Goal: Task Accomplishment & Management: Manage account settings

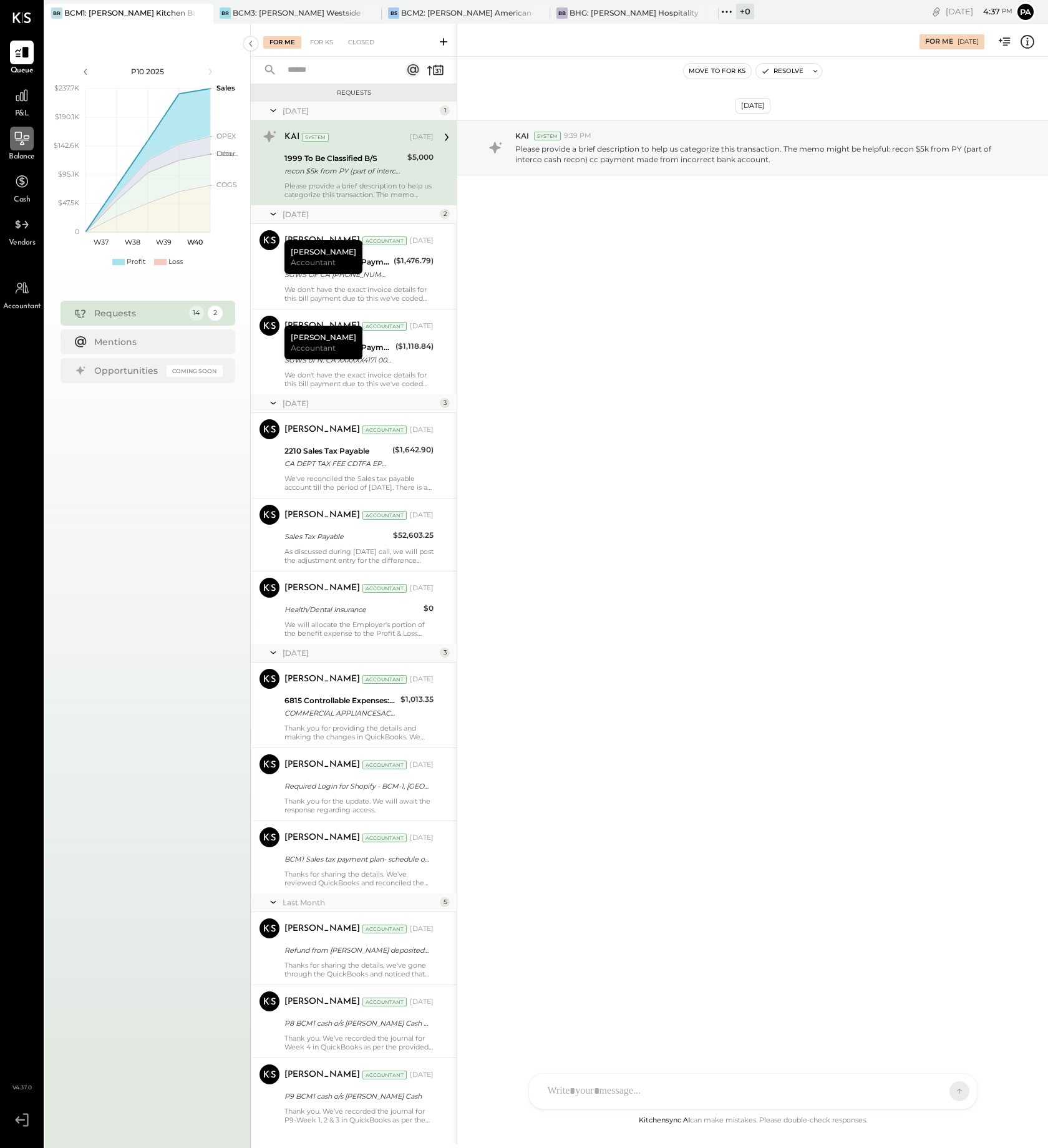
click at [20, 143] on icon at bounding box center [22, 138] width 16 height 16
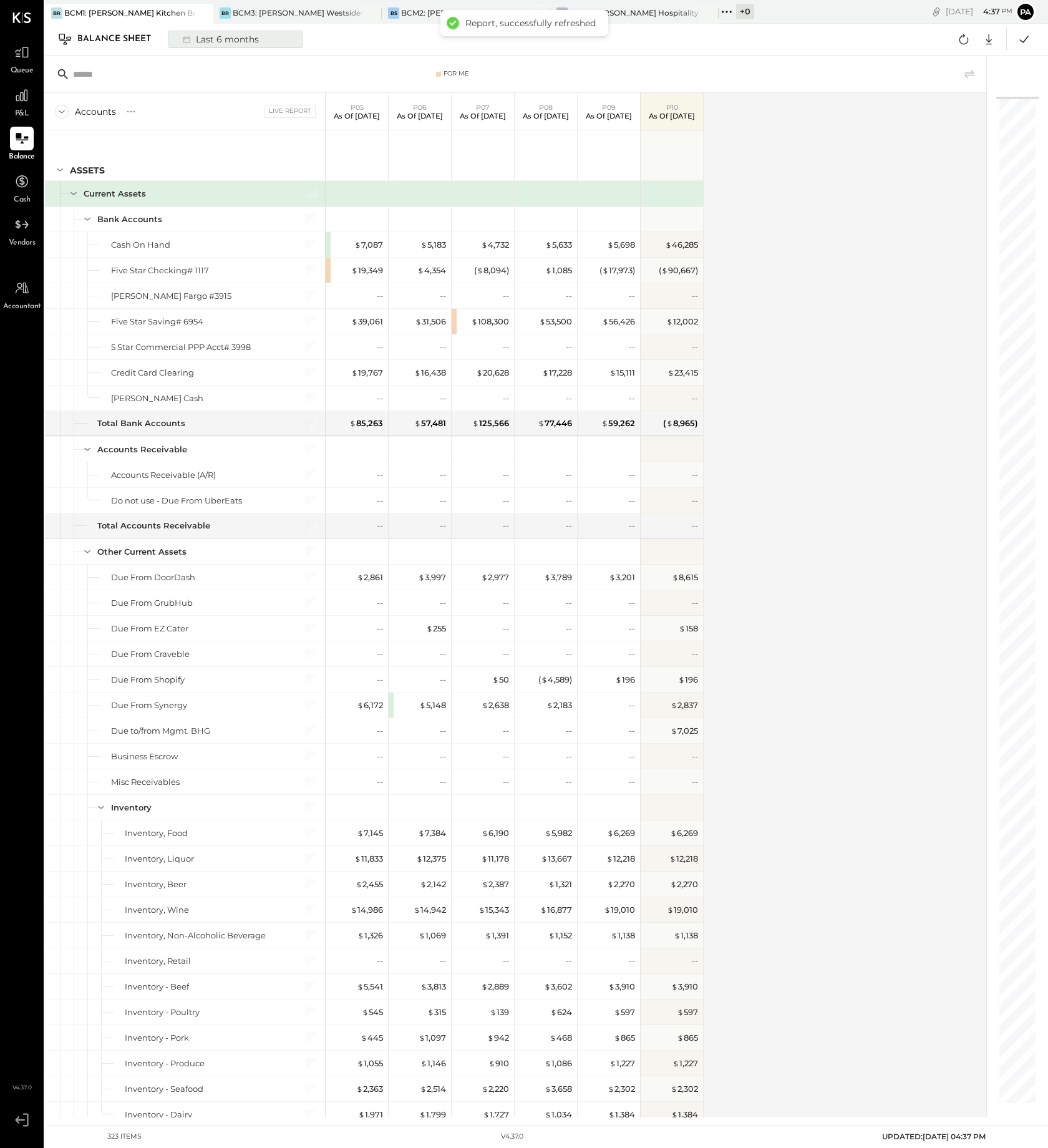
click at [260, 41] on div "Last 6 months" at bounding box center [219, 39] width 88 height 16
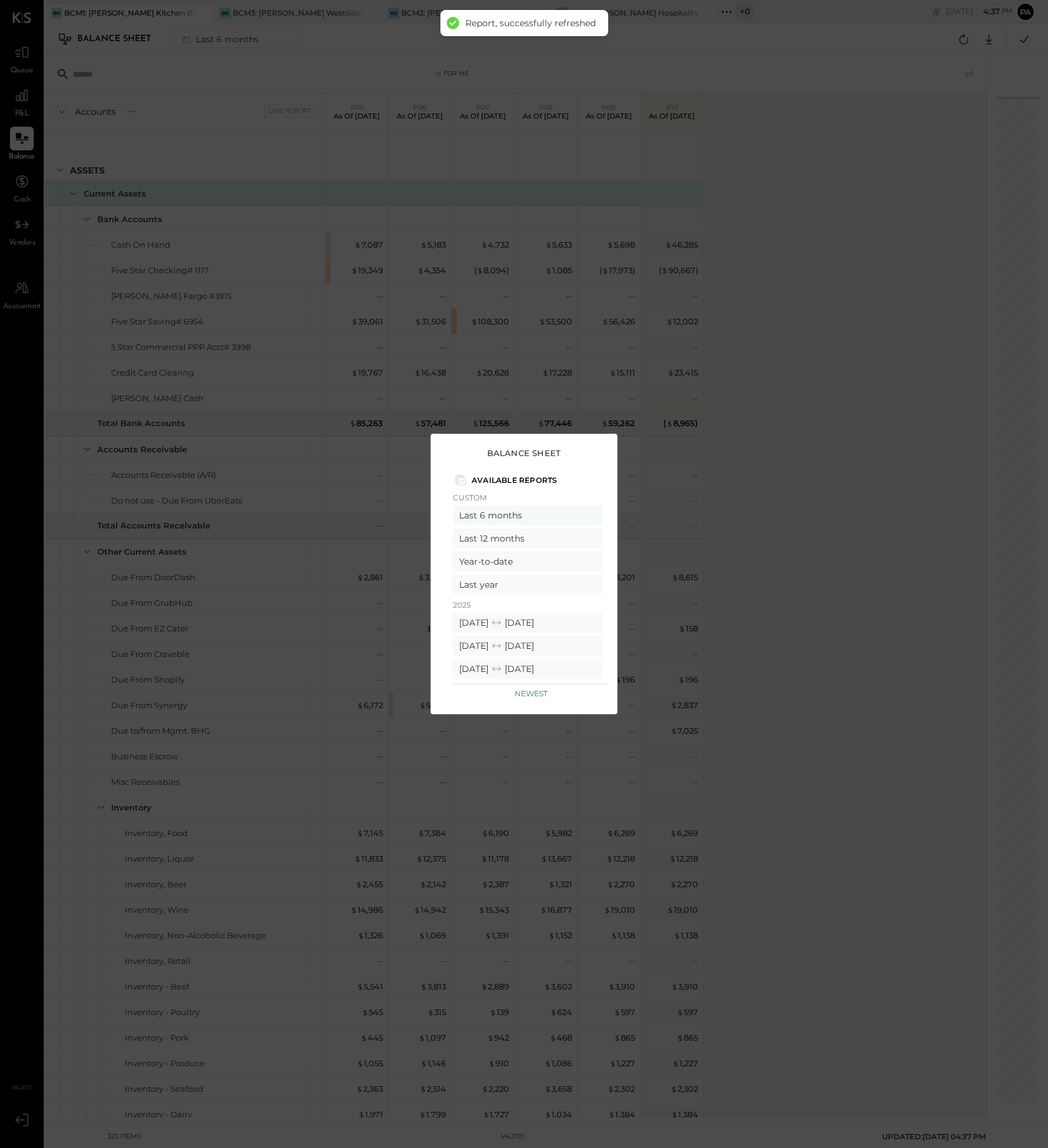
scroll to position [78, 0]
click at [553, 571] on div "[DATE] [DATE]" at bounding box center [527, 568] width 150 height 20
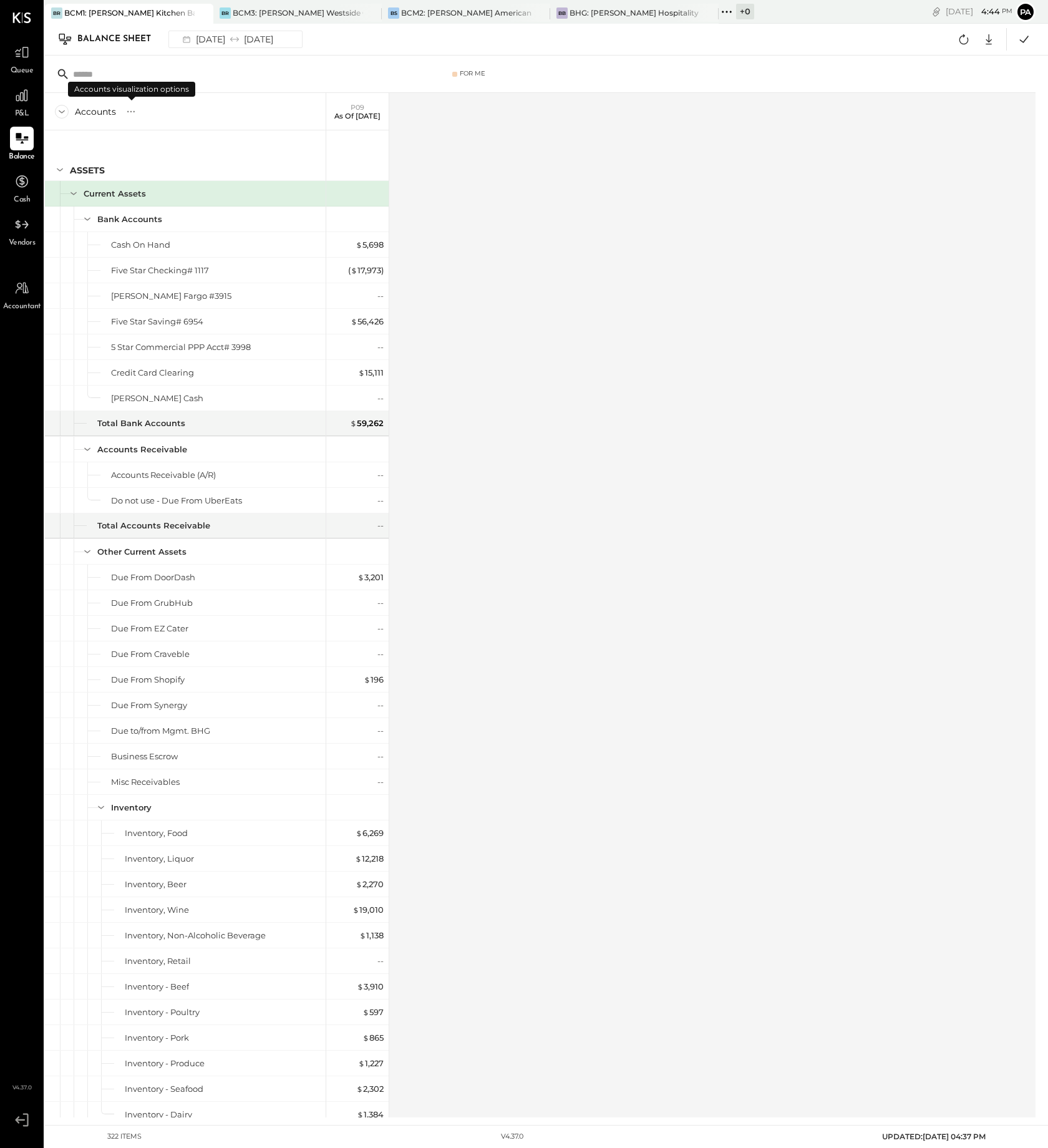
click at [133, 110] on icon at bounding box center [130, 111] width 12 height 12
click at [185, 40] on icon at bounding box center [186, 38] width 12 height 12
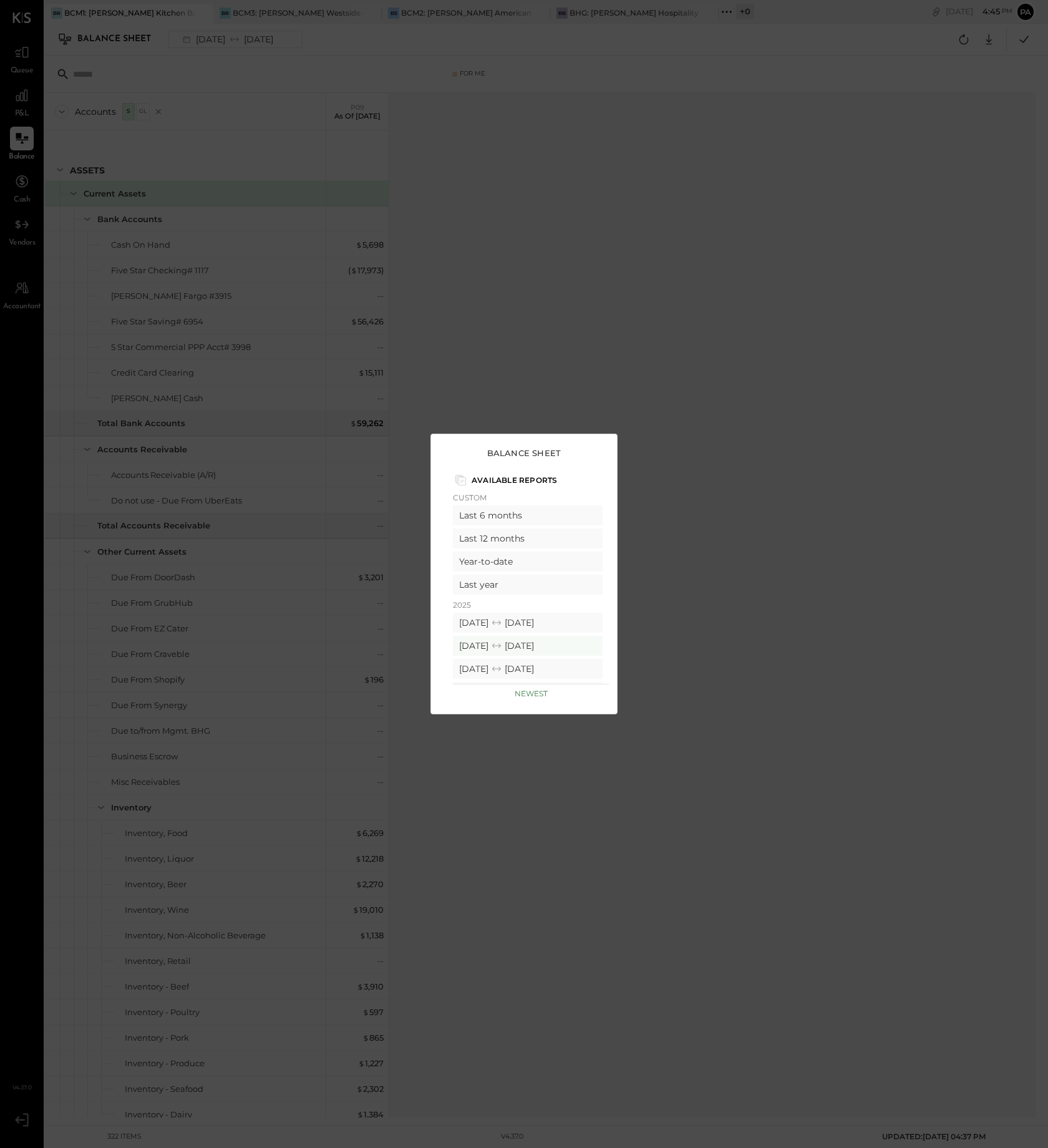
click at [802, 211] on div "Balance Sheet Available Reports Custom Last 6 months Last 12 months Year-to-dat…" at bounding box center [524, 574] width 1048 height 1148
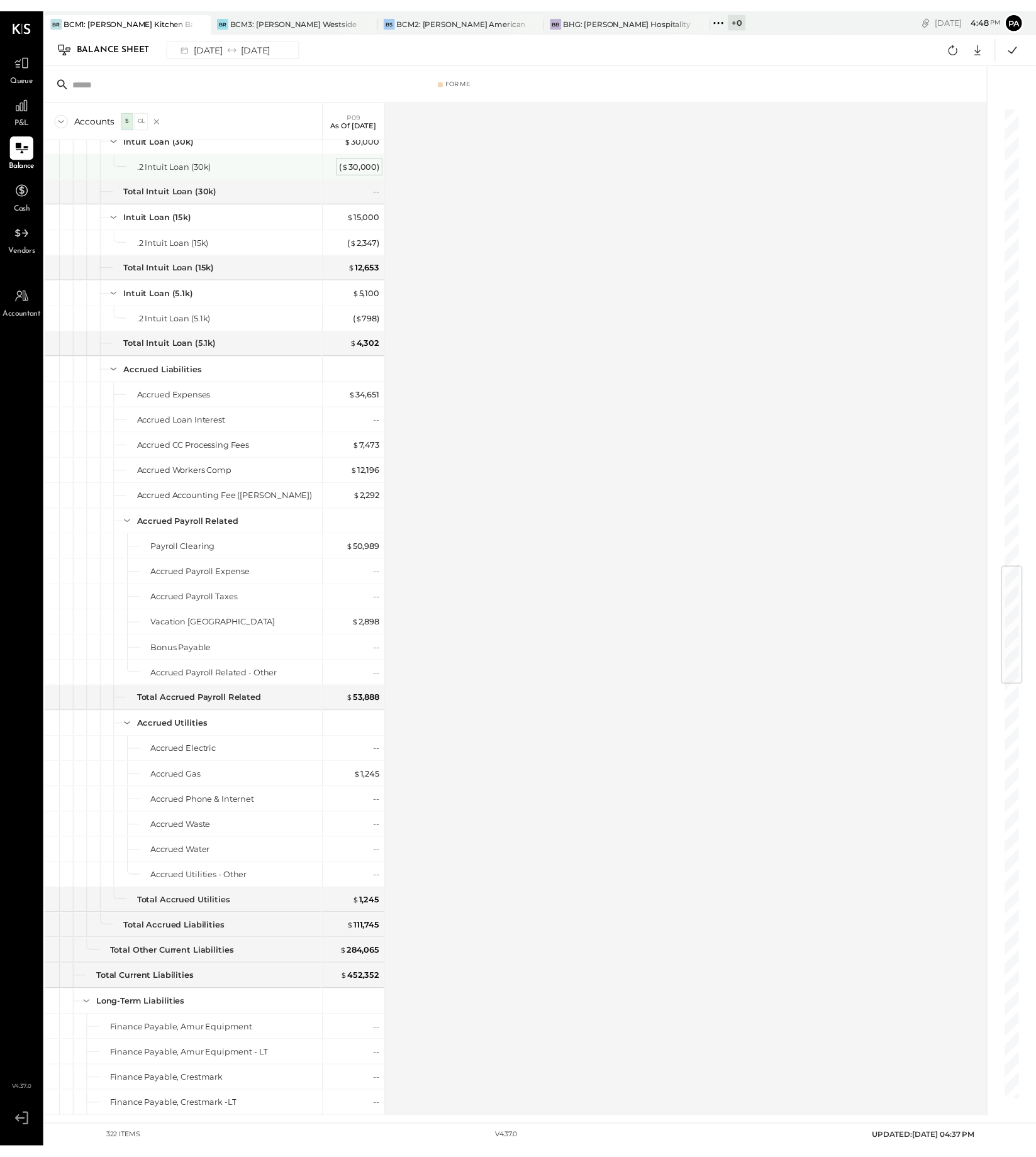
scroll to position [4322, 0]
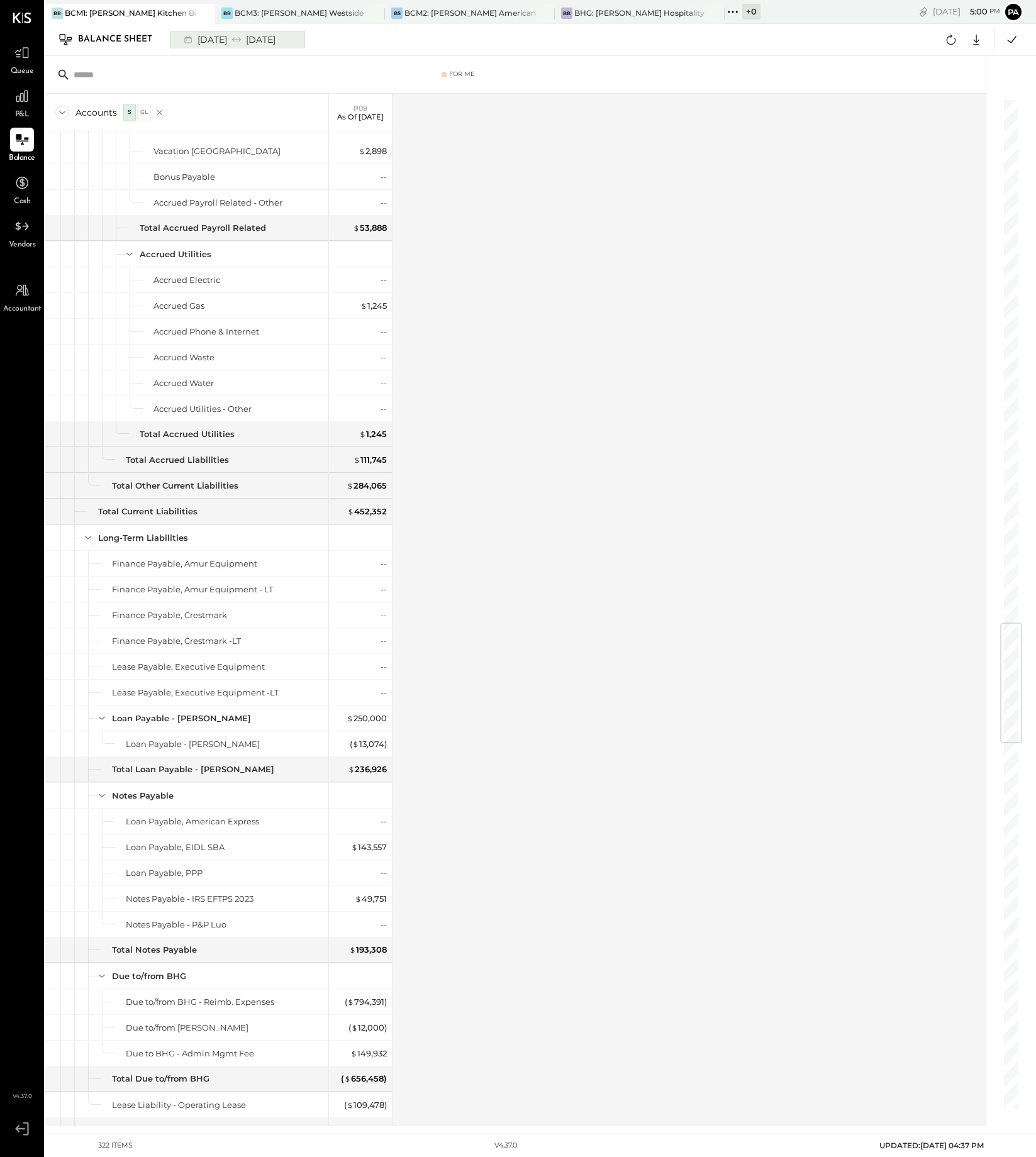
click at [243, 41] on div "[DATE] [DATE]" at bounding box center [228, 40] width 104 height 16
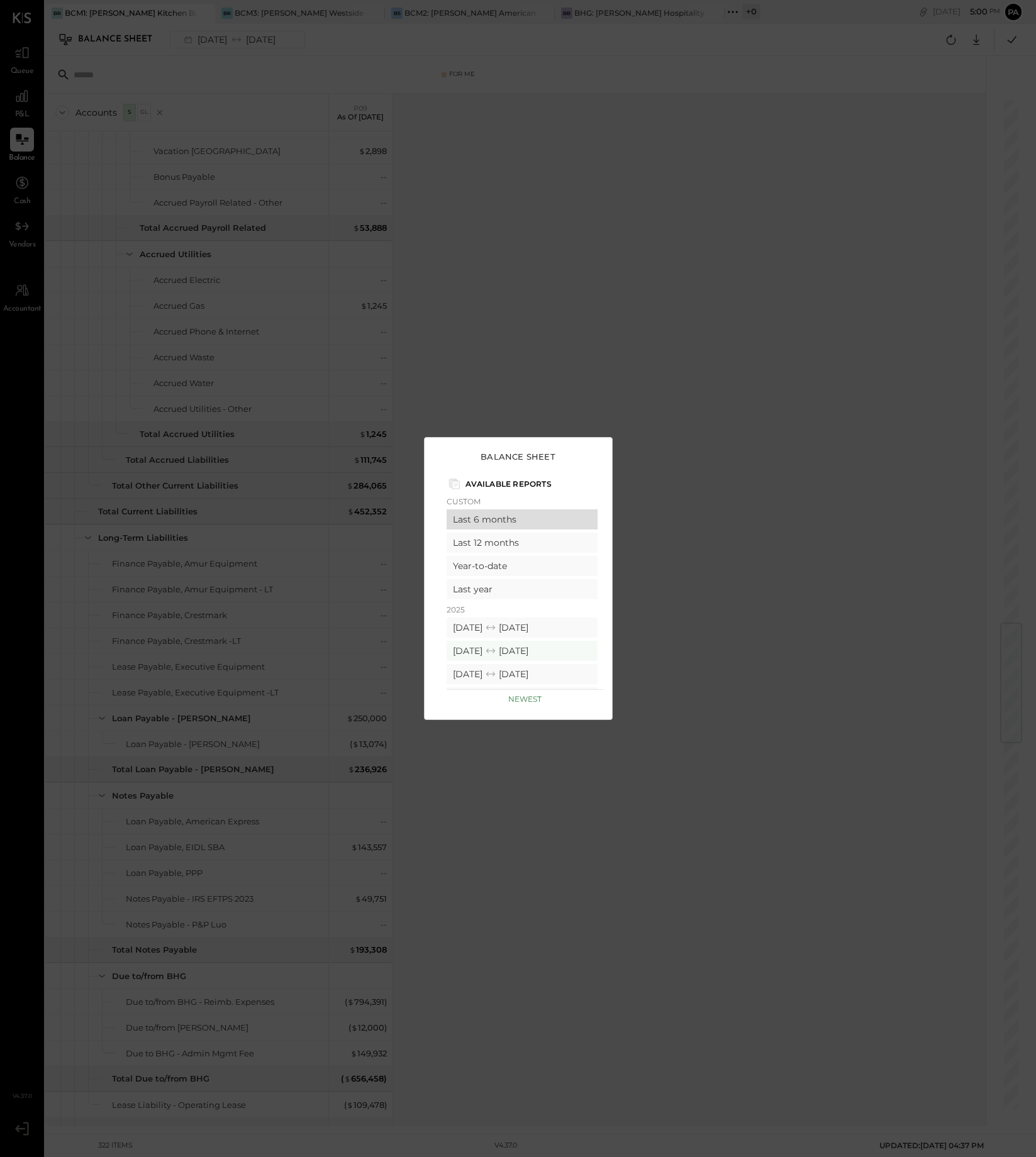
click at [498, 520] on div "Last 6 months" at bounding box center [521, 520] width 151 height 20
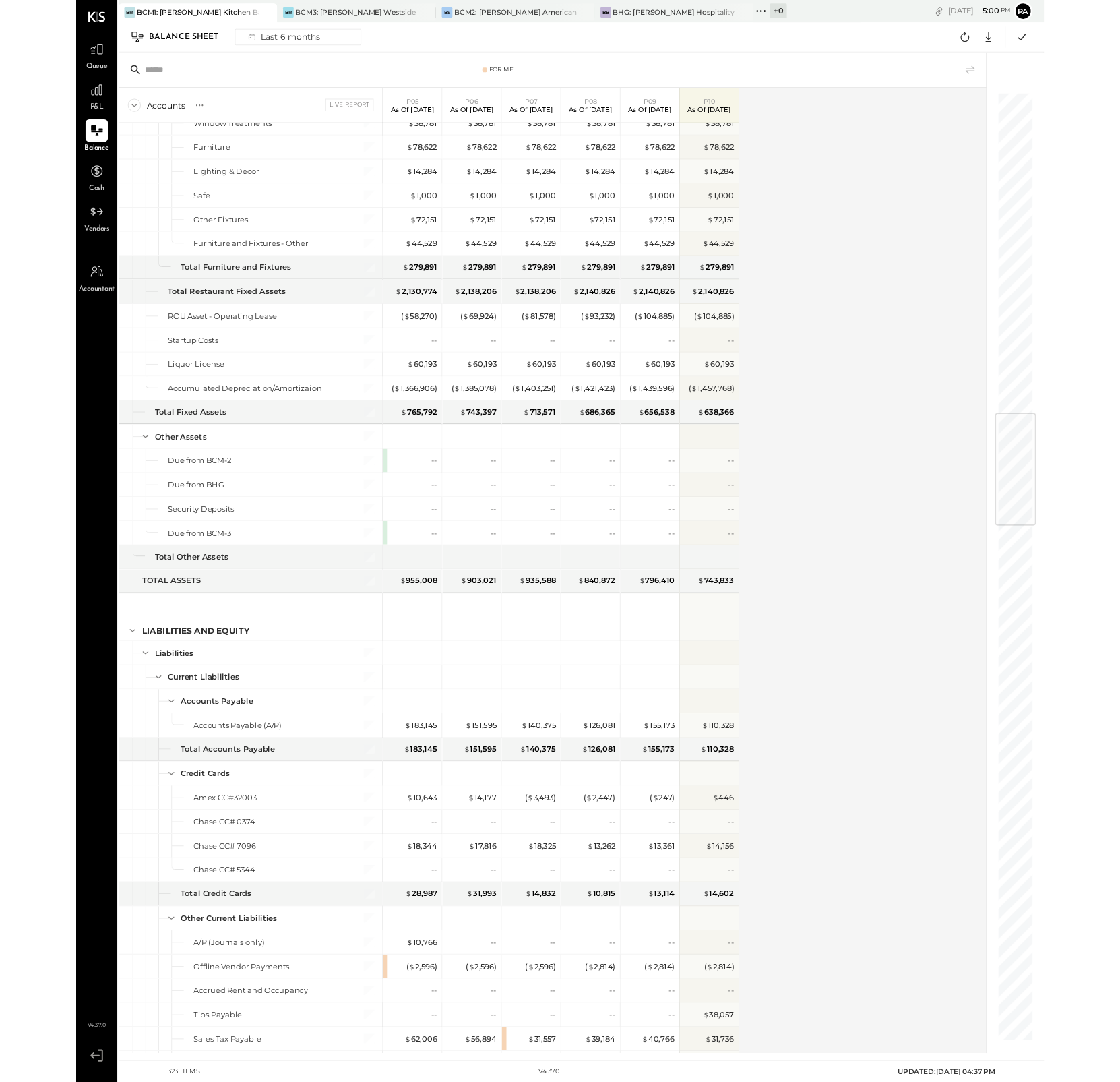
scroll to position [3033, 0]
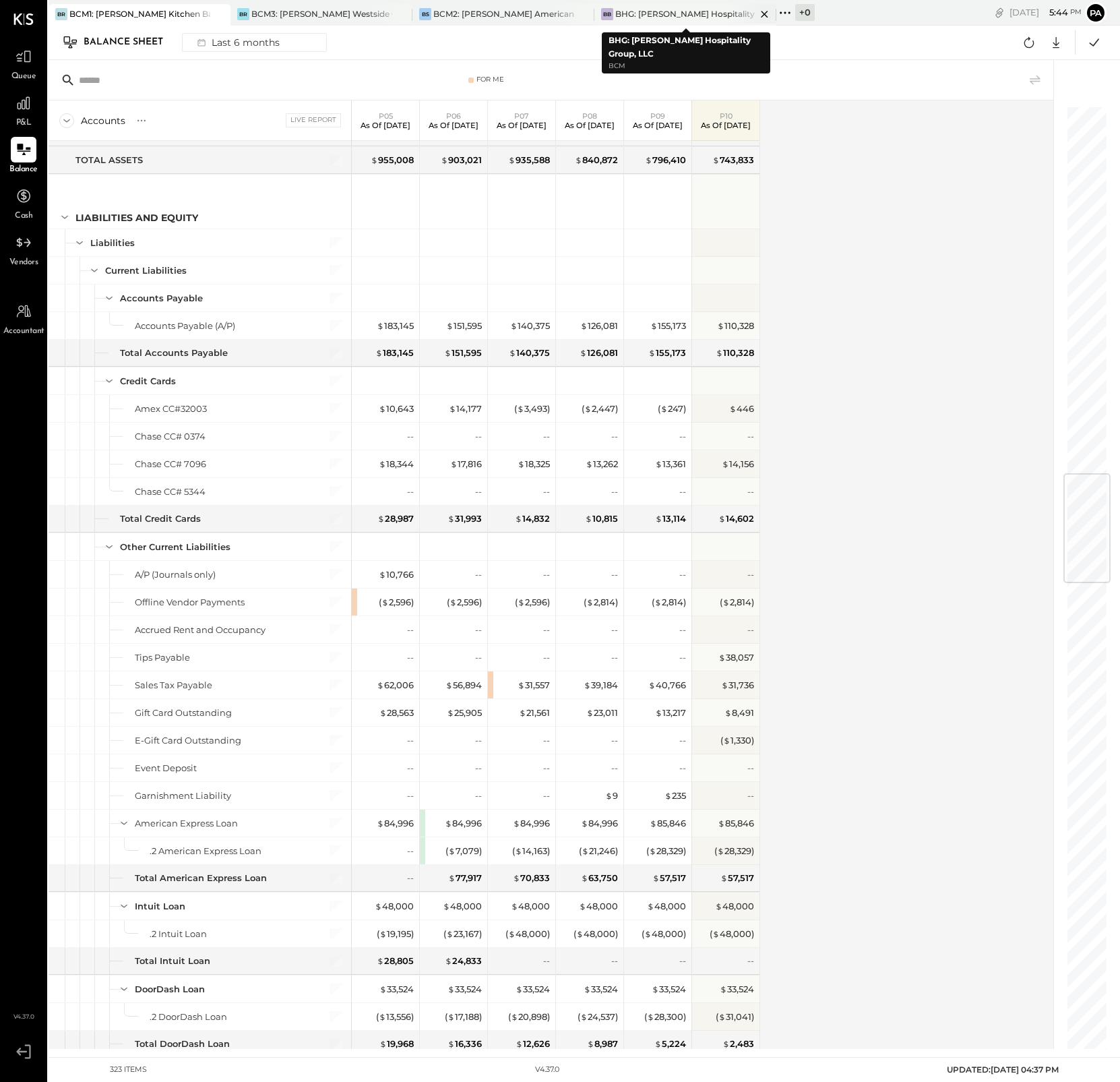
click at [720, 11] on div "BHG: [PERSON_NAME] Hospitality Group, LLC" at bounding box center [685, 13] width 141 height 11
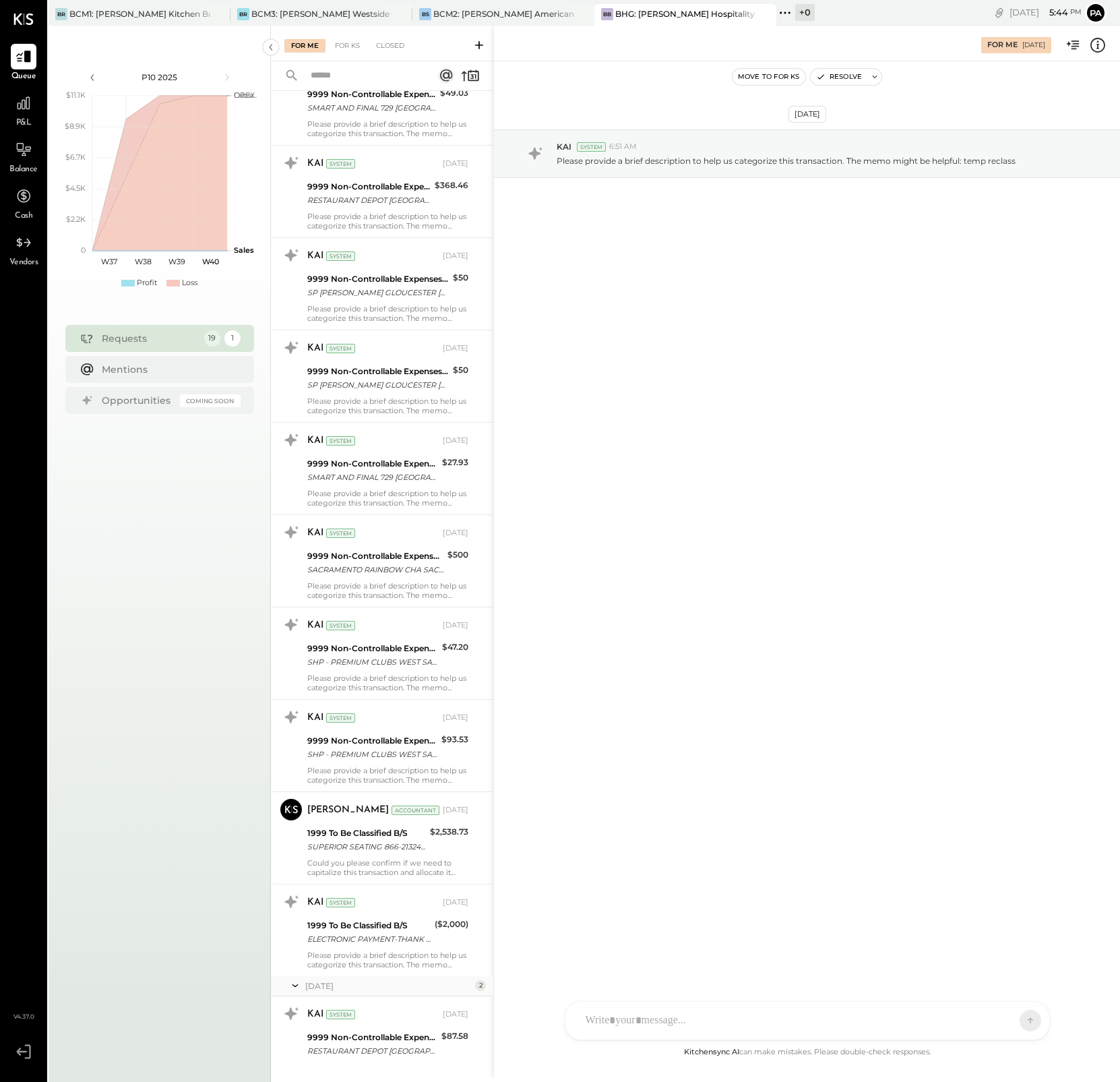
scroll to position [888, 0]
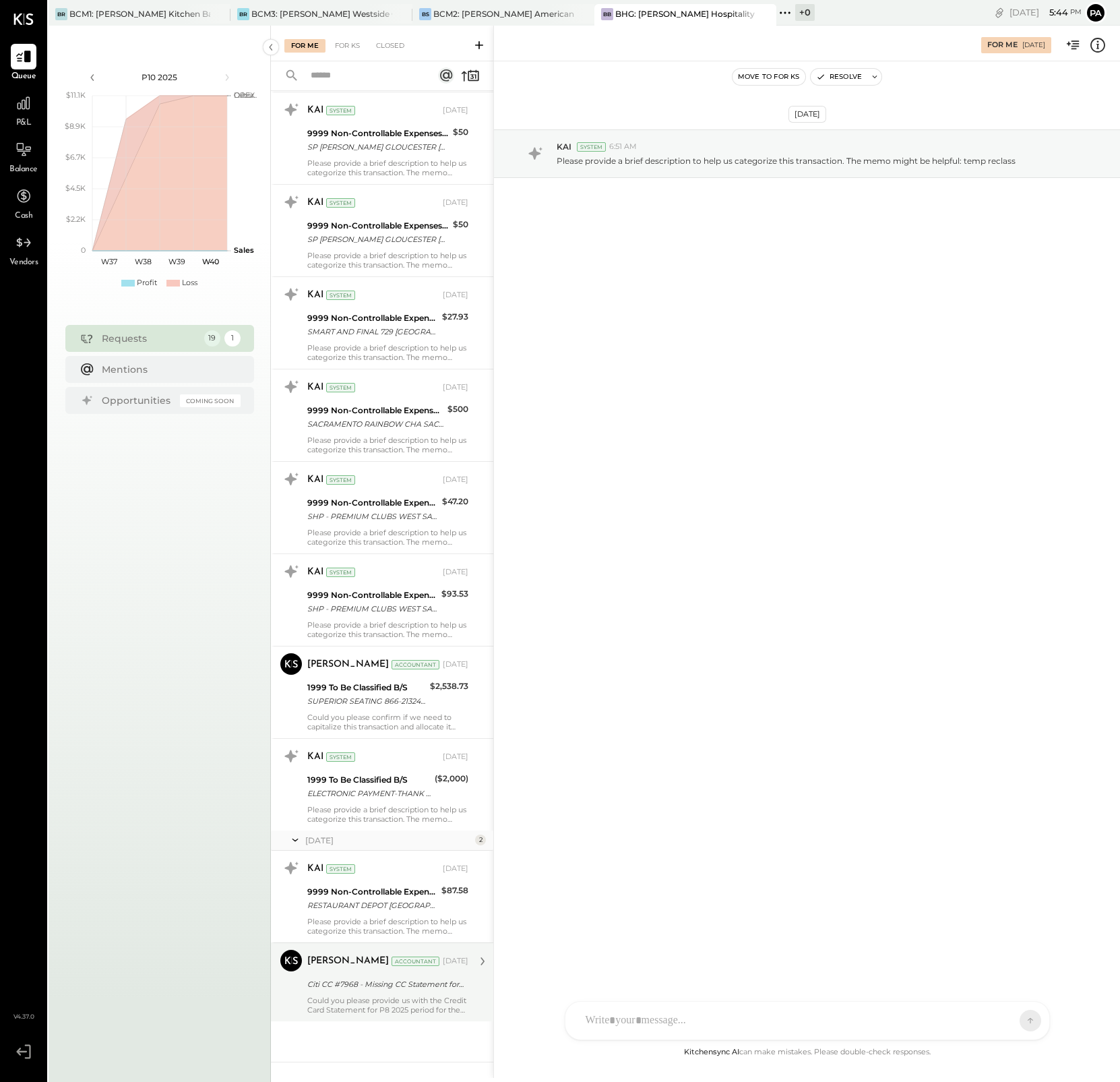
click at [401, 995] on div "Could you please provide us with the Credit Card Statement for P8 2025 period f…" at bounding box center [388, 1004] width 161 height 19
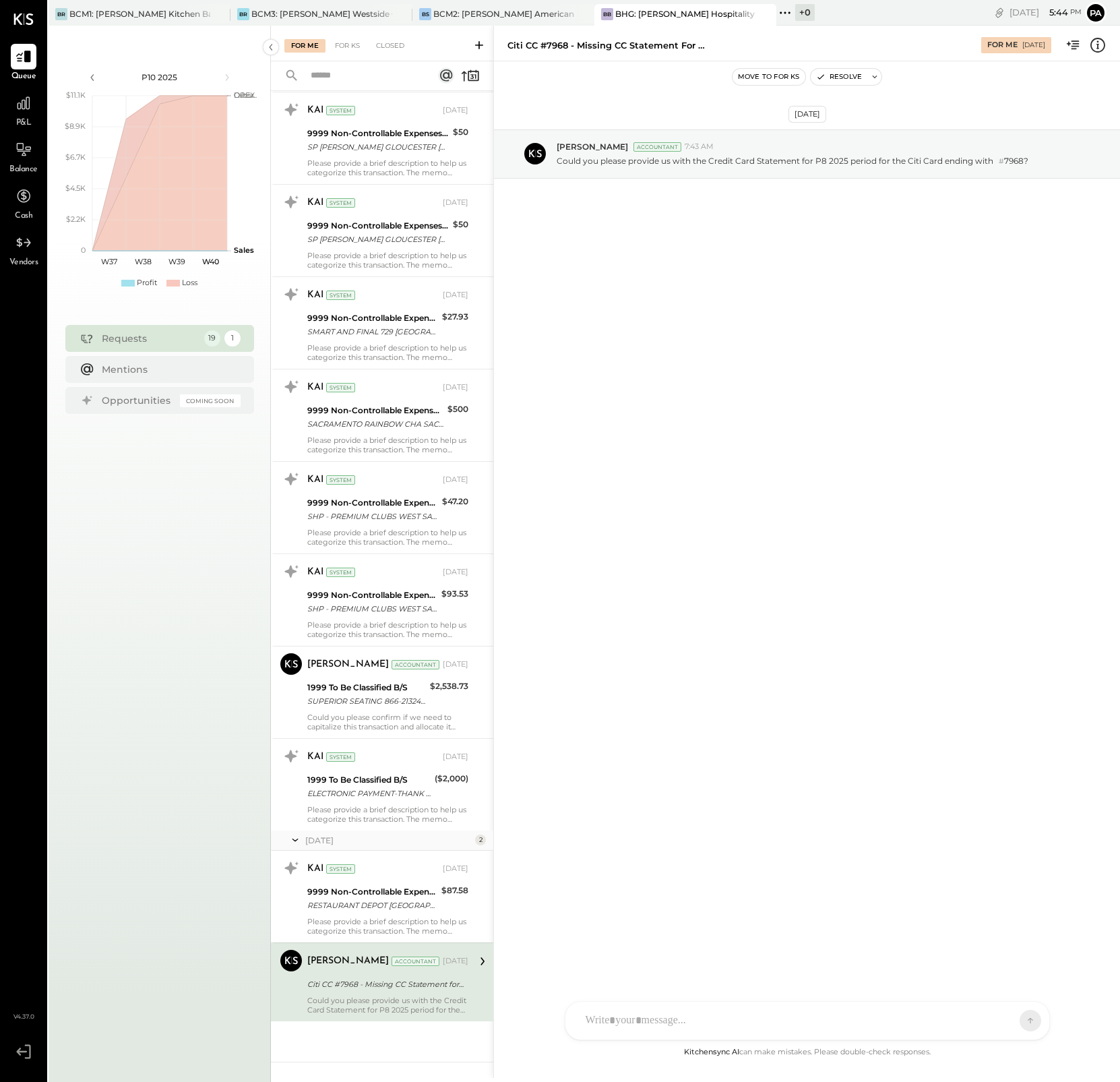
click at [728, 1013] on div at bounding box center [795, 1020] width 432 height 30
click at [1015, 1021] on button at bounding box center [1004, 1019] width 50 height 20
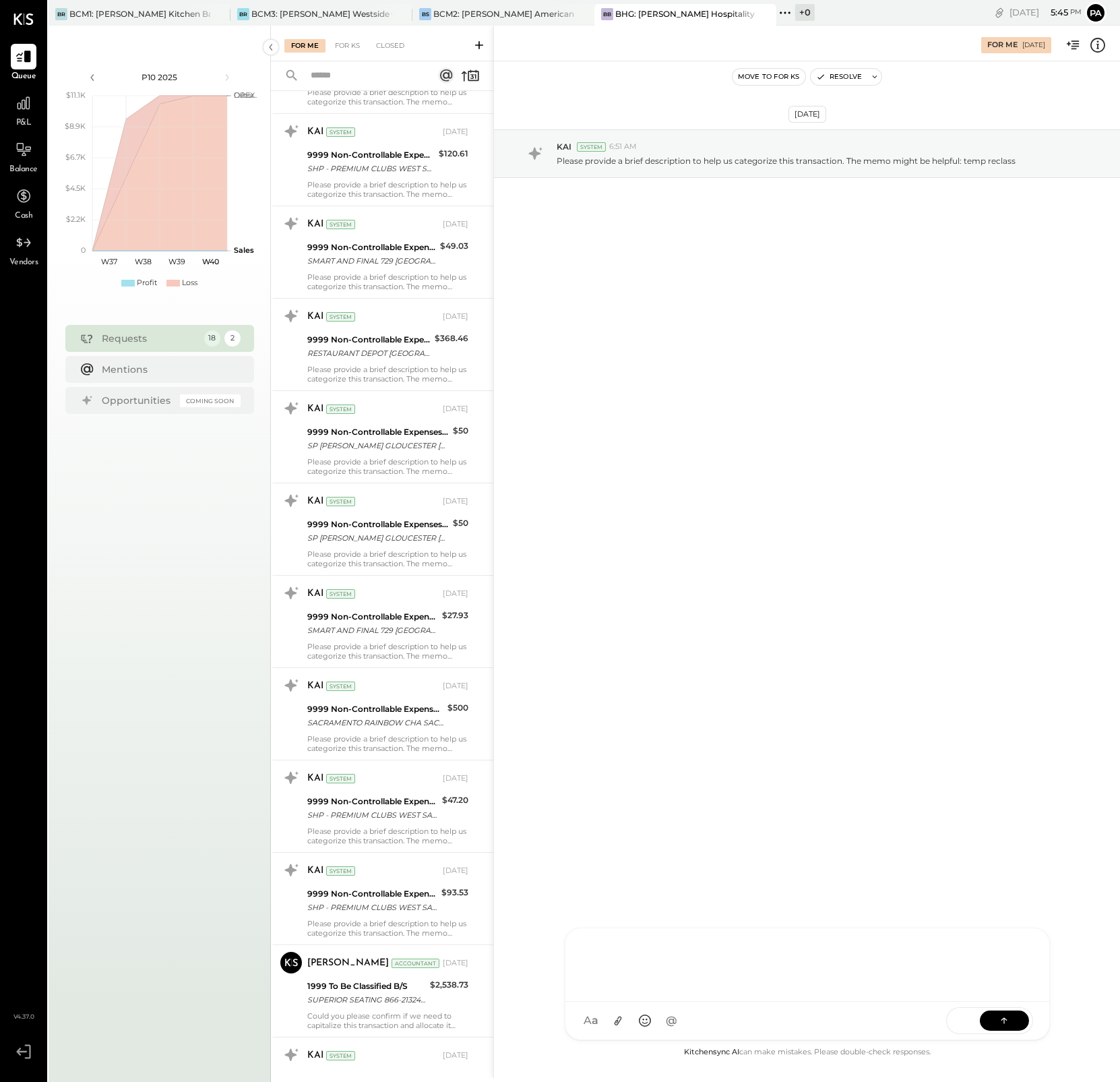
scroll to position [810, 0]
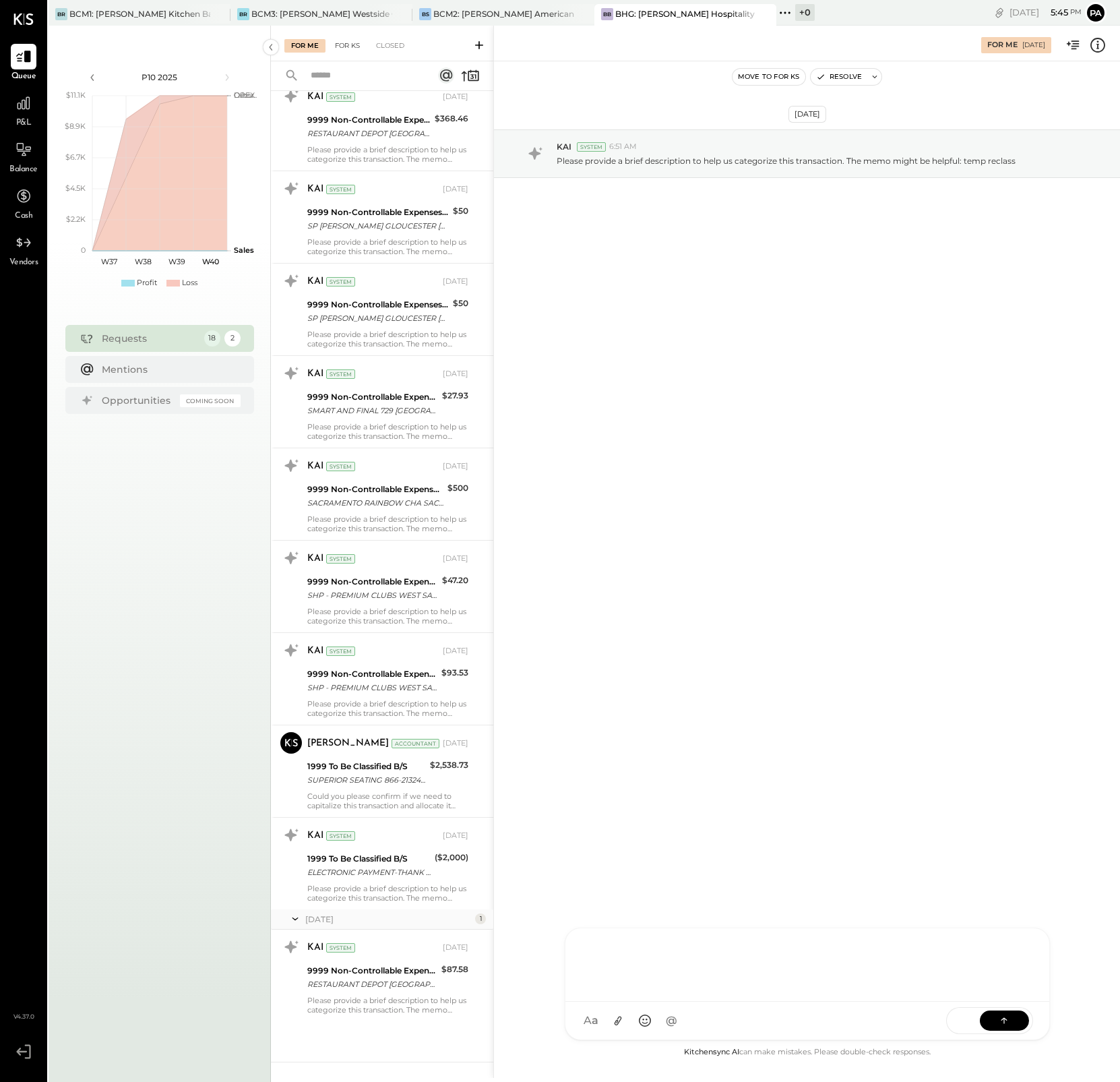
click at [356, 45] on div "For KS" at bounding box center [347, 45] width 38 height 13
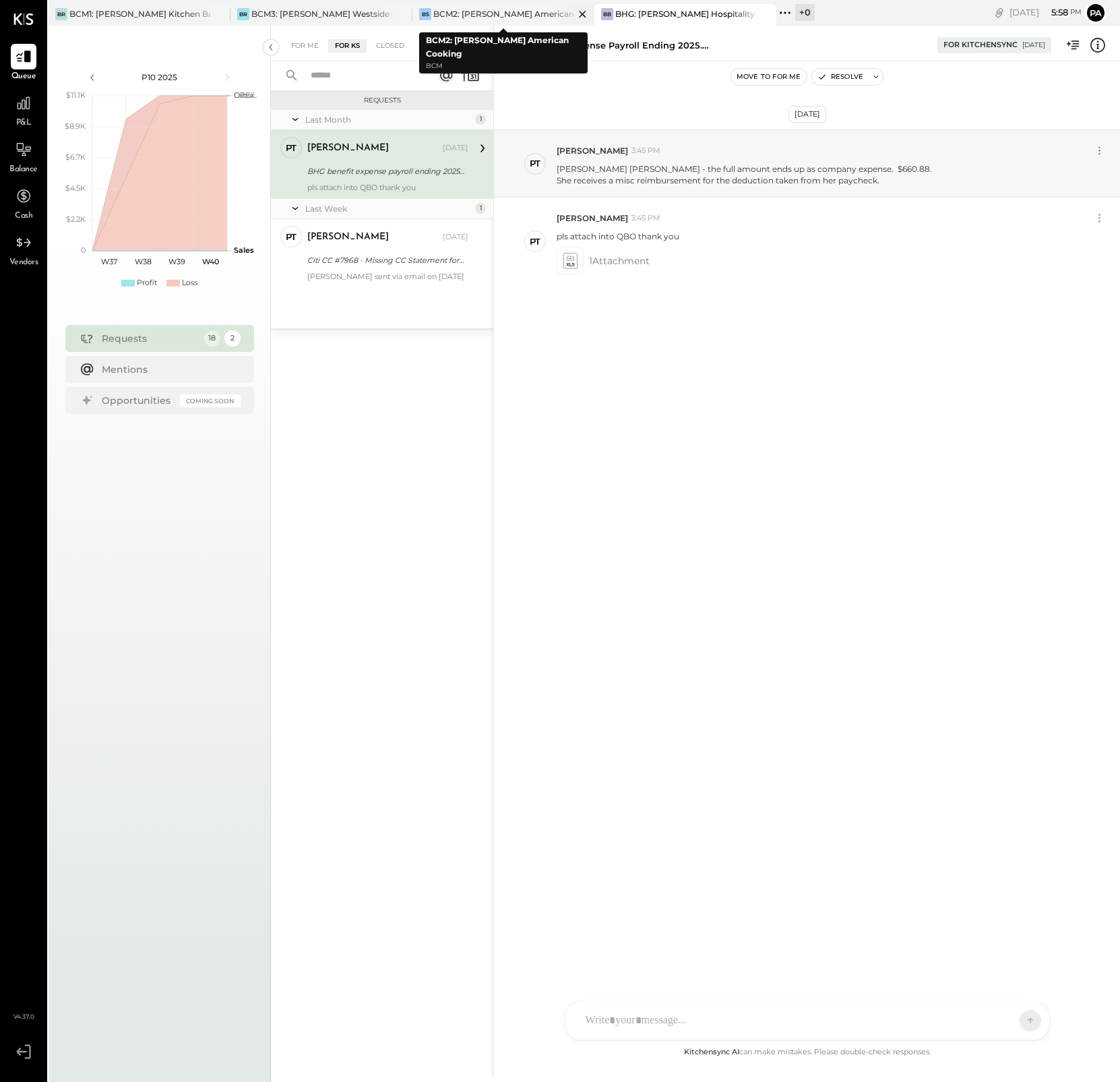
click at [488, 12] on div "BCM2: [PERSON_NAME] American Cooking" at bounding box center [503, 13] width 141 height 11
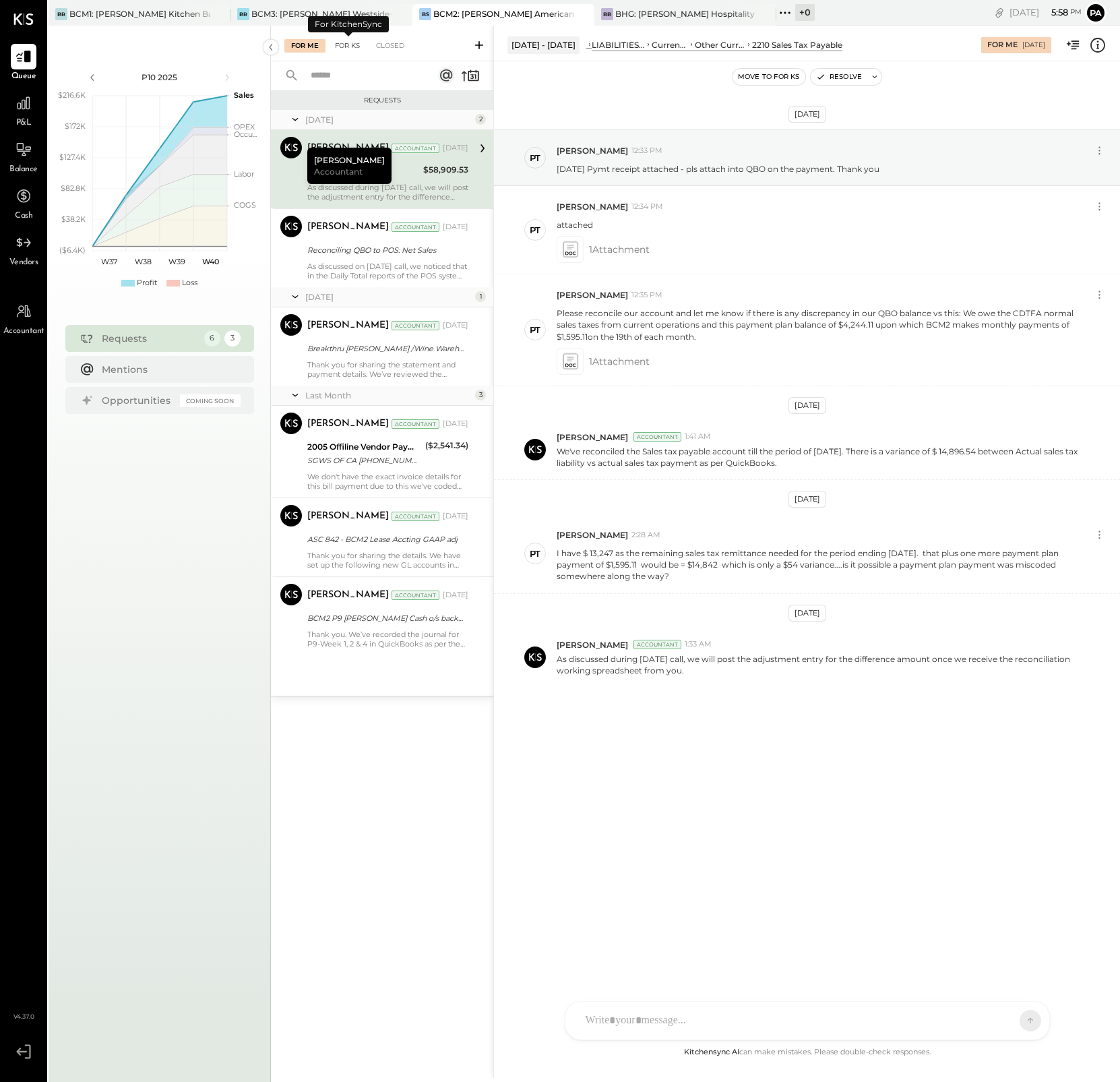
click at [349, 47] on div "For KS" at bounding box center [347, 45] width 38 height 13
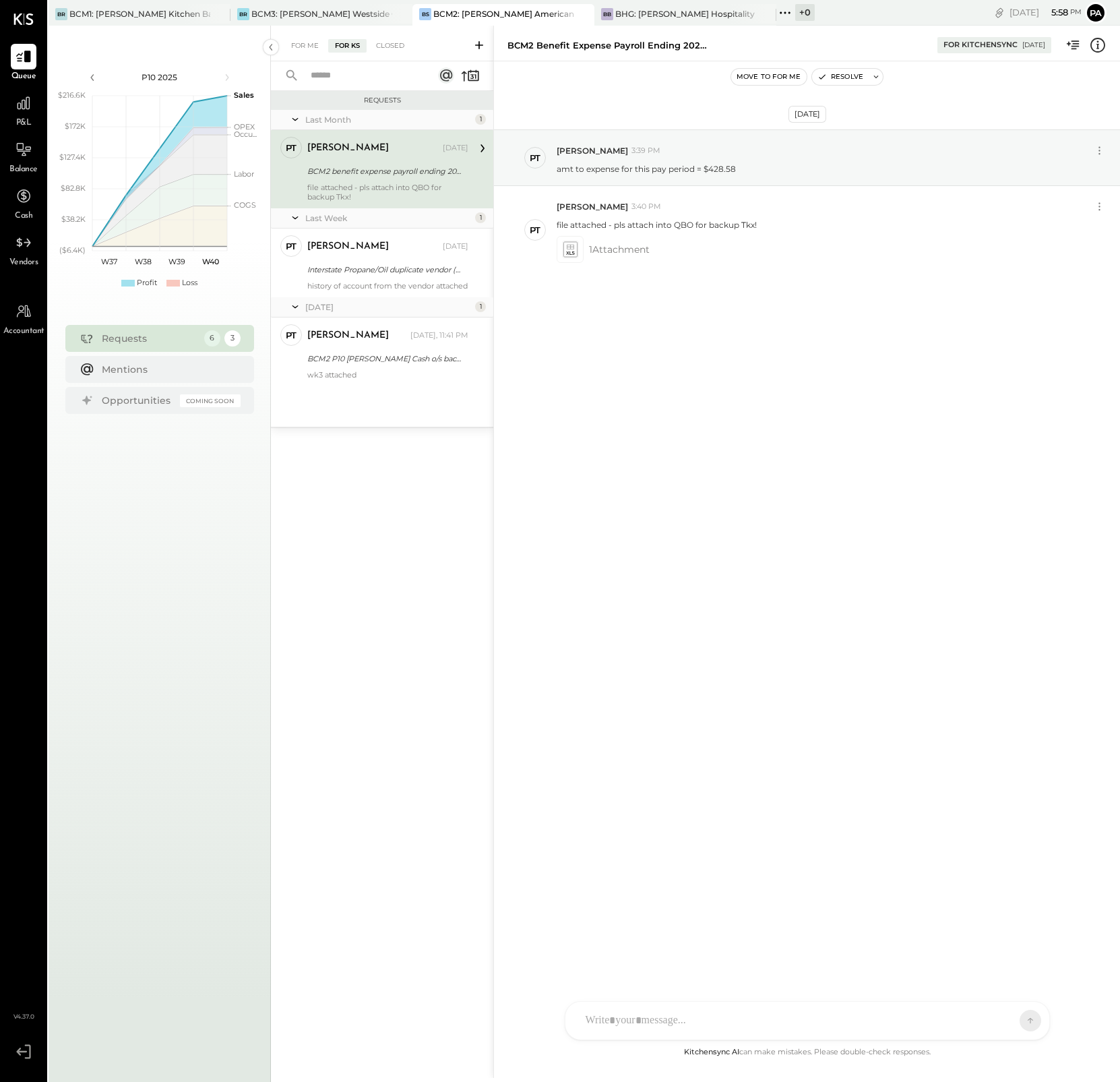
click at [479, 43] on icon at bounding box center [478, 45] width 8 height 8
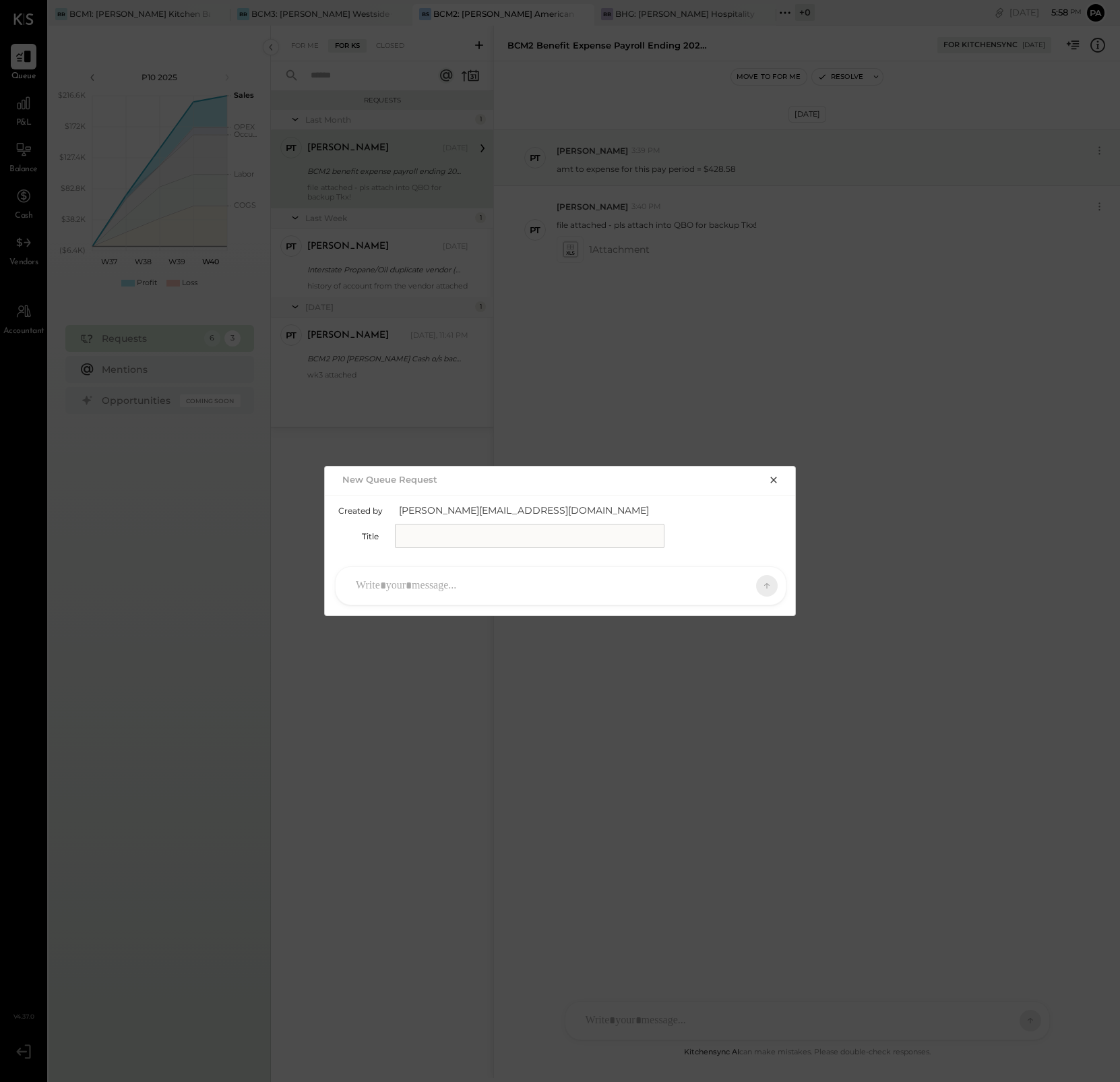
click at [430, 540] on input "text" at bounding box center [530, 535] width 270 height 24
type input "**********"
click at [376, 585] on div at bounding box center [548, 586] width 399 height 30
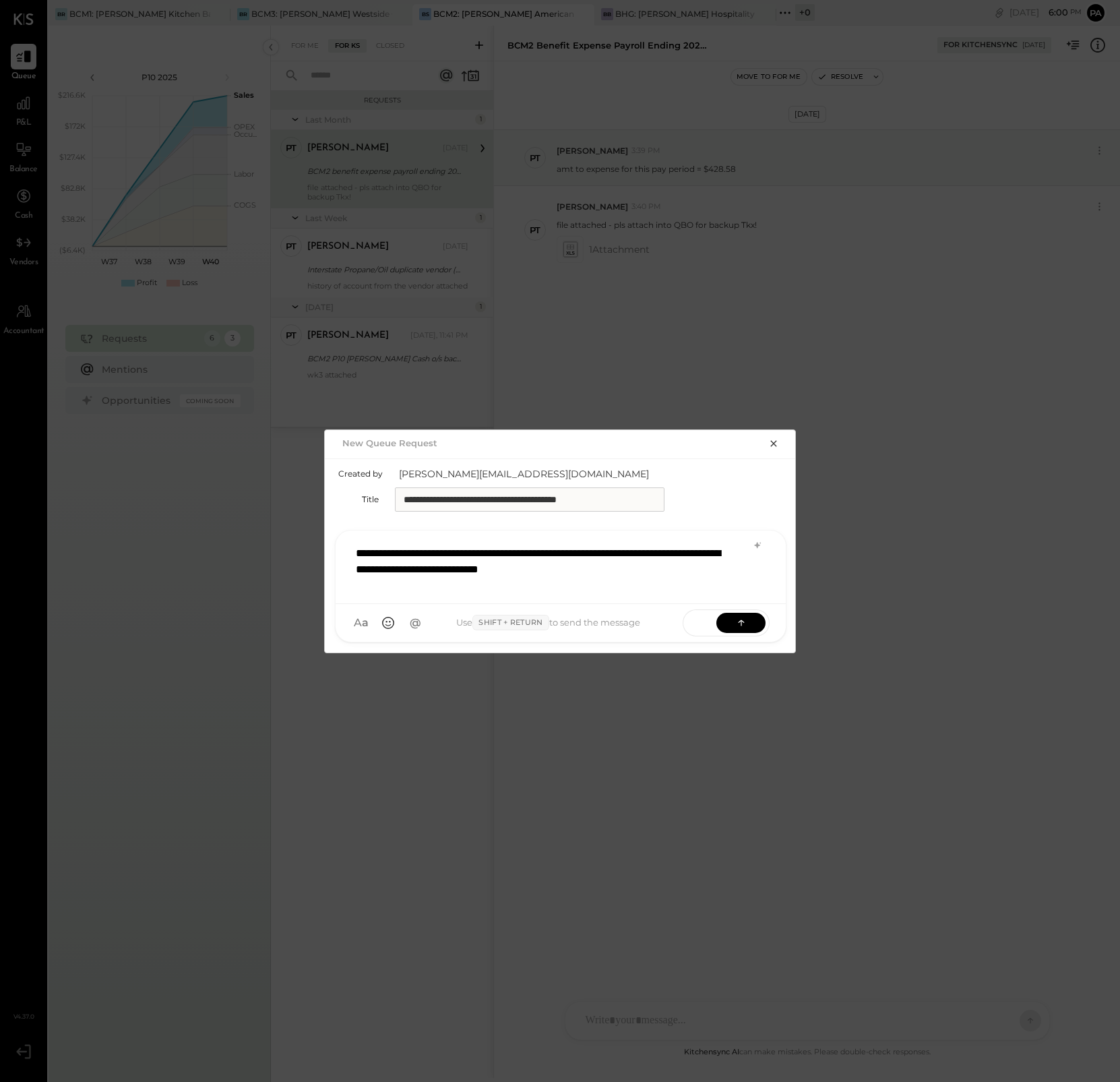
click at [772, 444] on icon "button" at bounding box center [773, 444] width 11 height 11
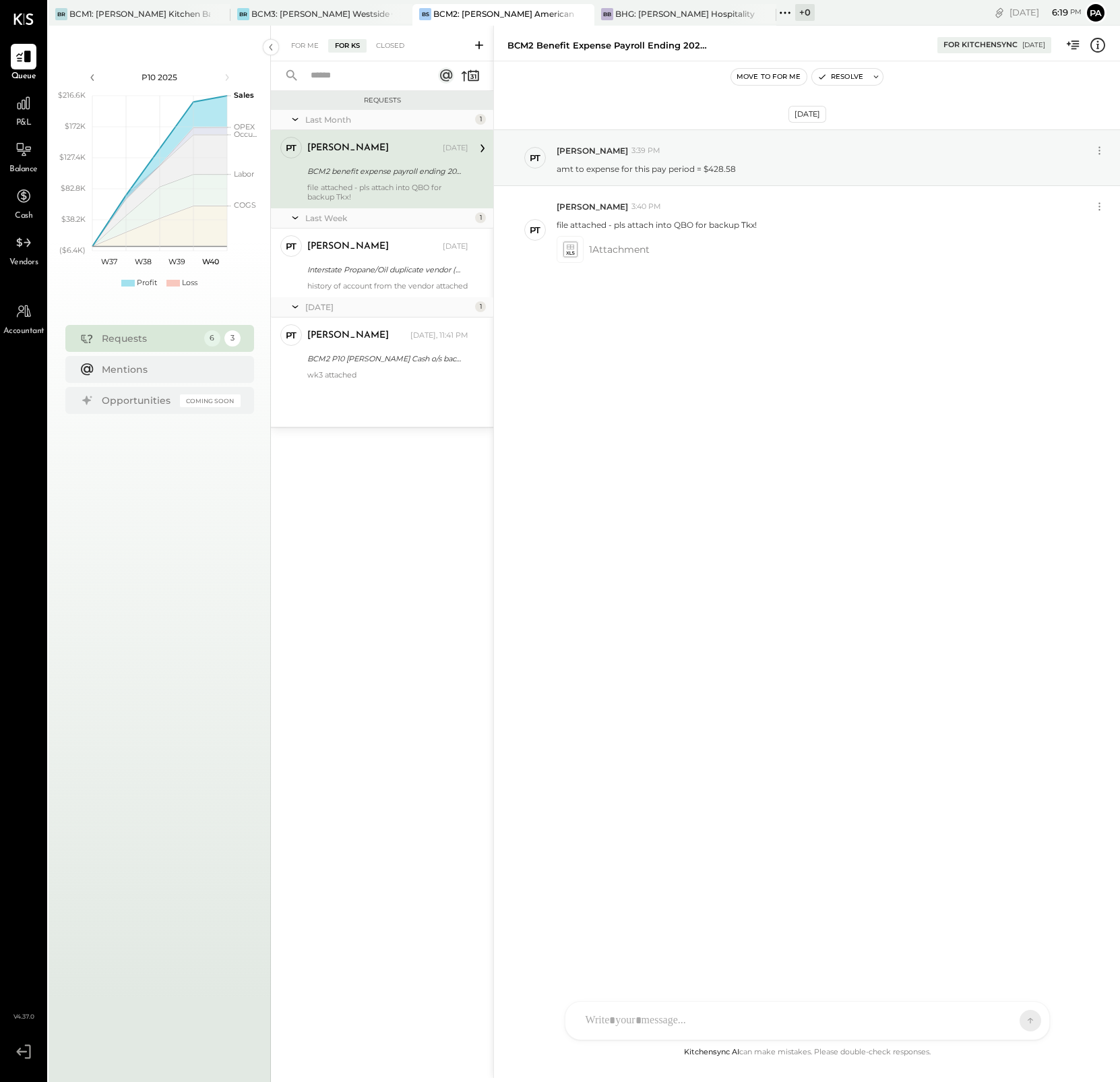
click at [476, 44] on icon at bounding box center [478, 45] width 8 height 8
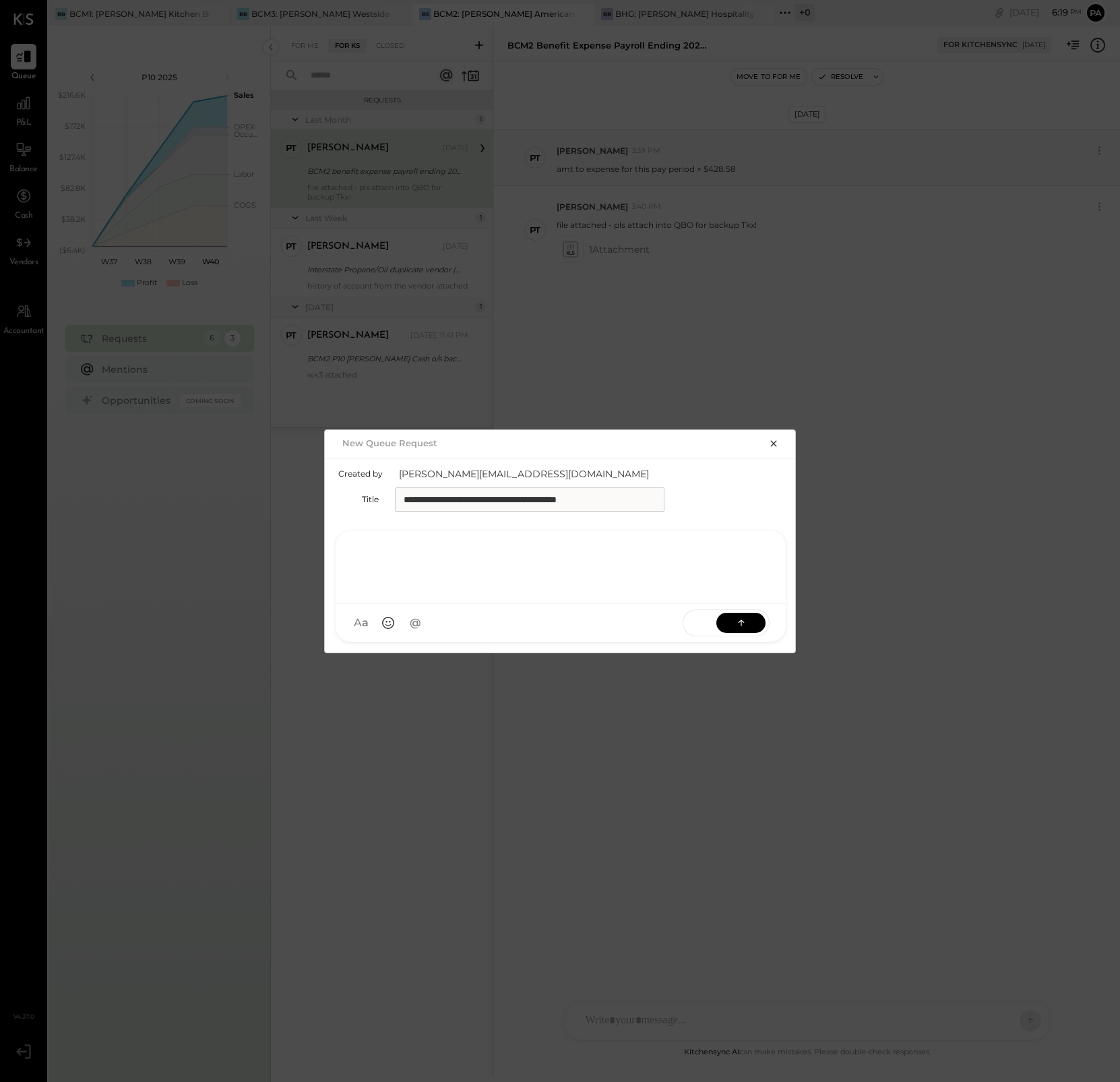
click at [395, 585] on div at bounding box center [560, 565] width 423 height 54
click at [738, 622] on icon at bounding box center [741, 621] width 13 height 13
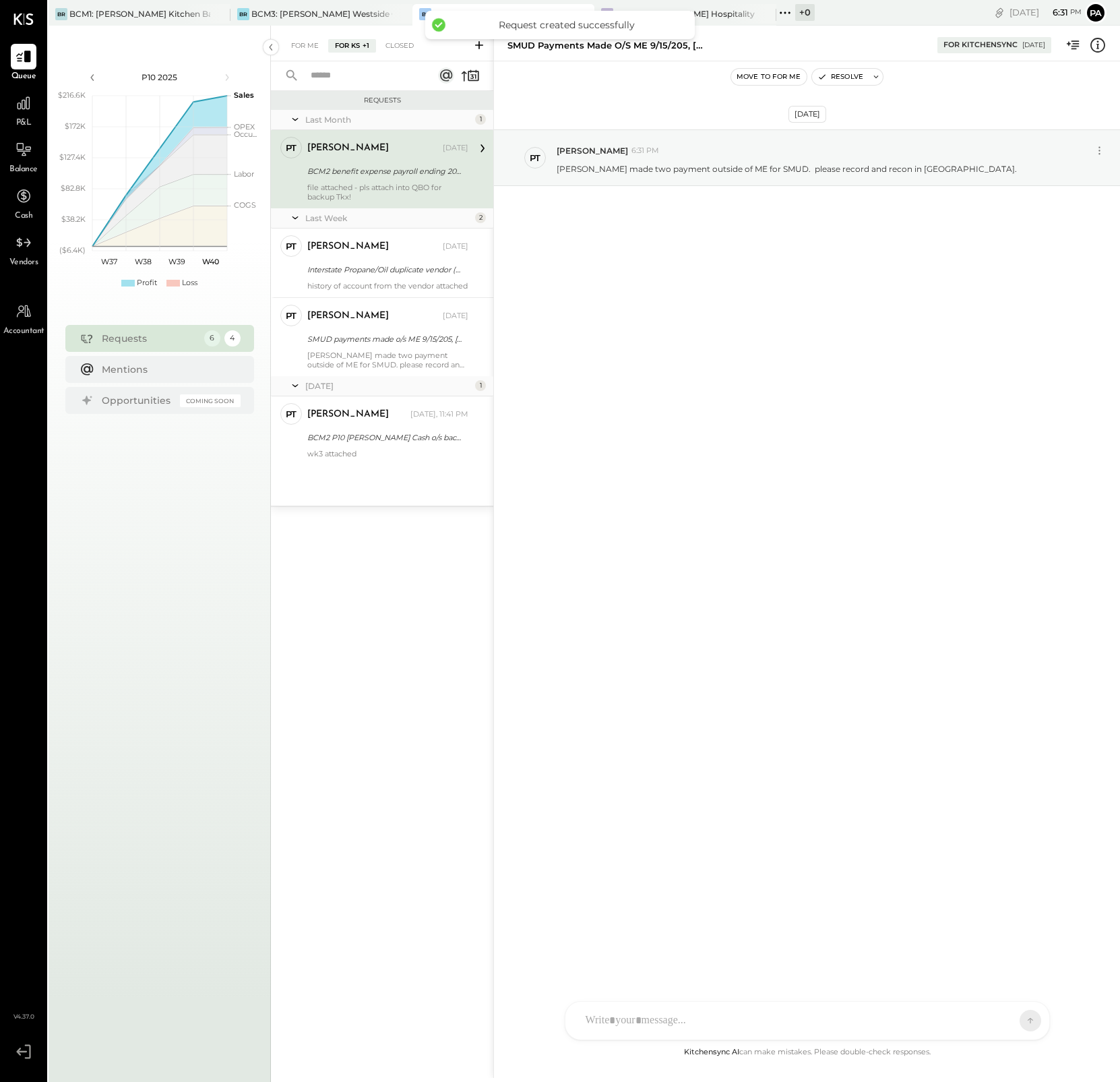
click at [646, 1017] on div at bounding box center [795, 1020] width 432 height 30
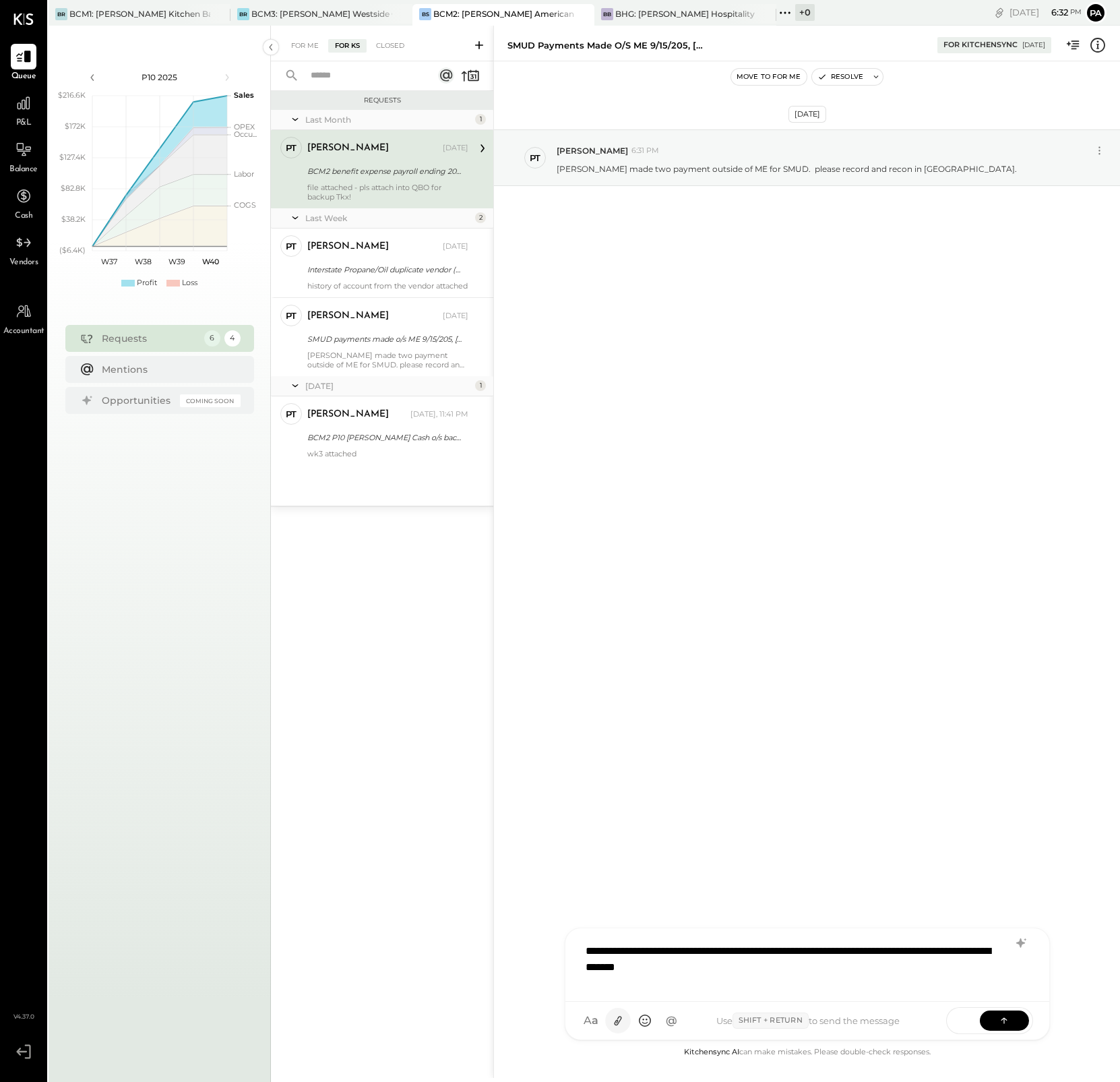
click at [618, 1017] on icon at bounding box center [618, 1021] width 14 height 14
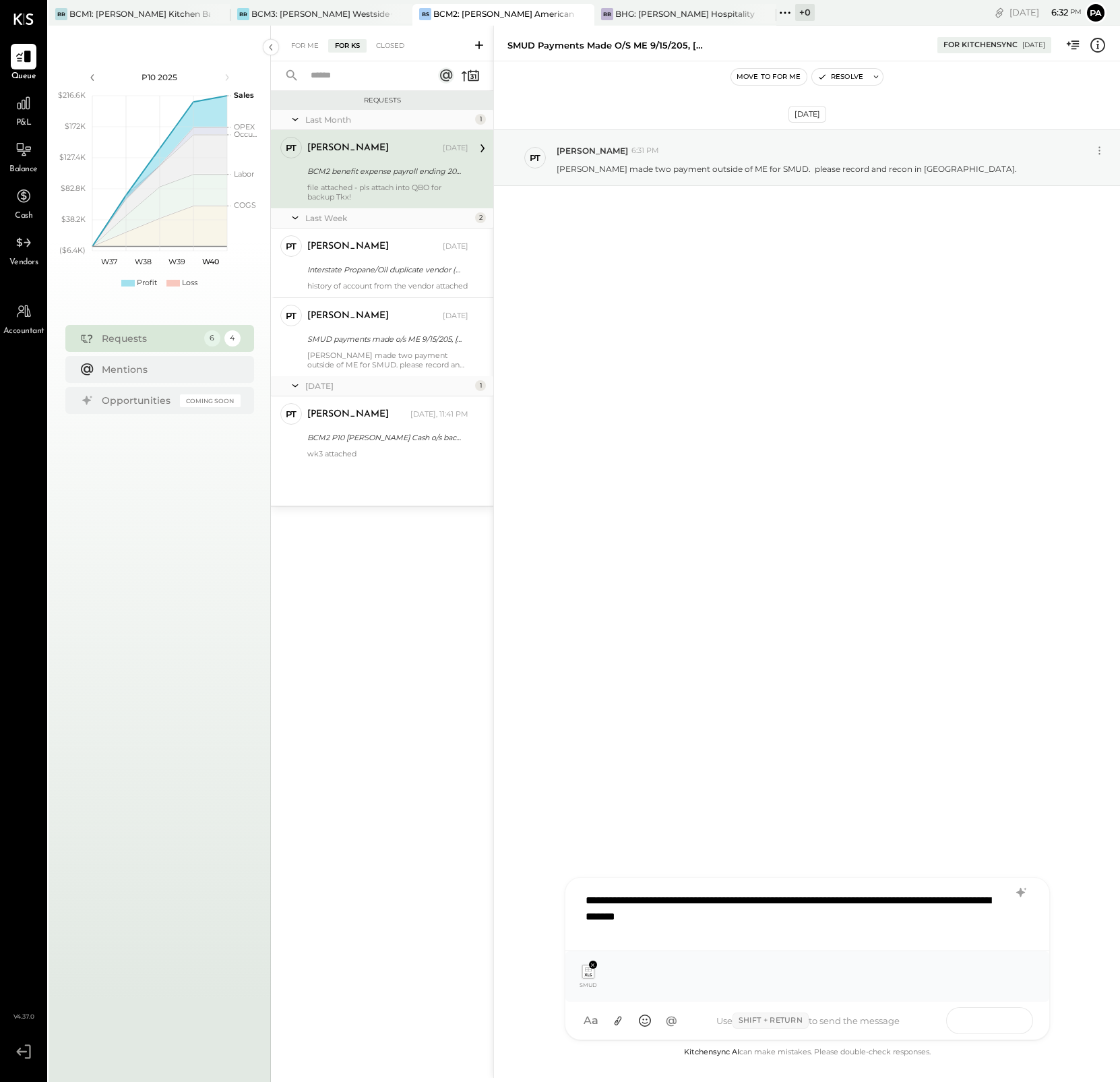
click at [1005, 1015] on icon at bounding box center [1003, 1019] width 13 height 13
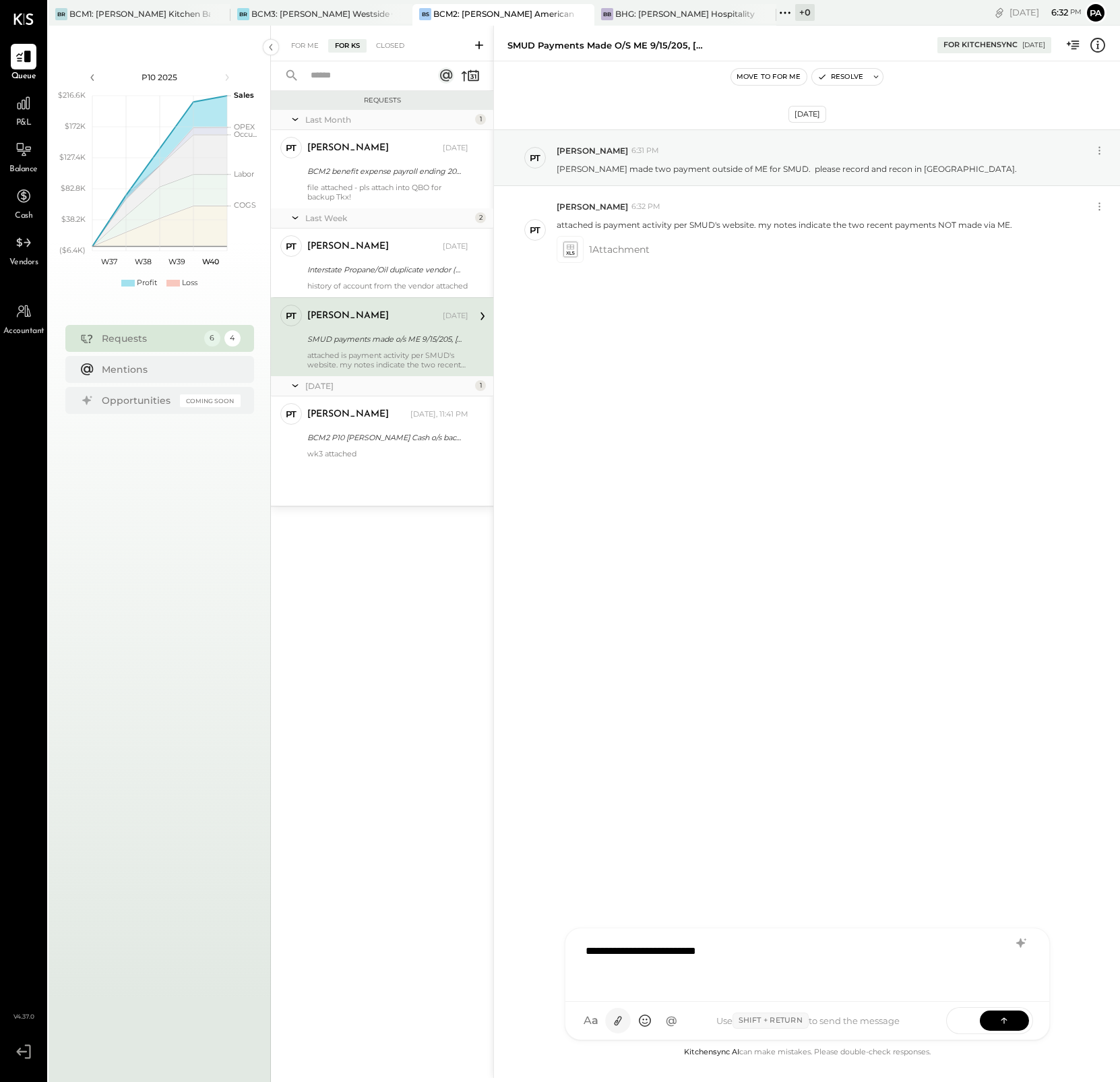
click at [619, 1019] on icon at bounding box center [618, 1021] width 14 height 14
click at [773, 903] on div "**********" at bounding box center [807, 912] width 457 height 54
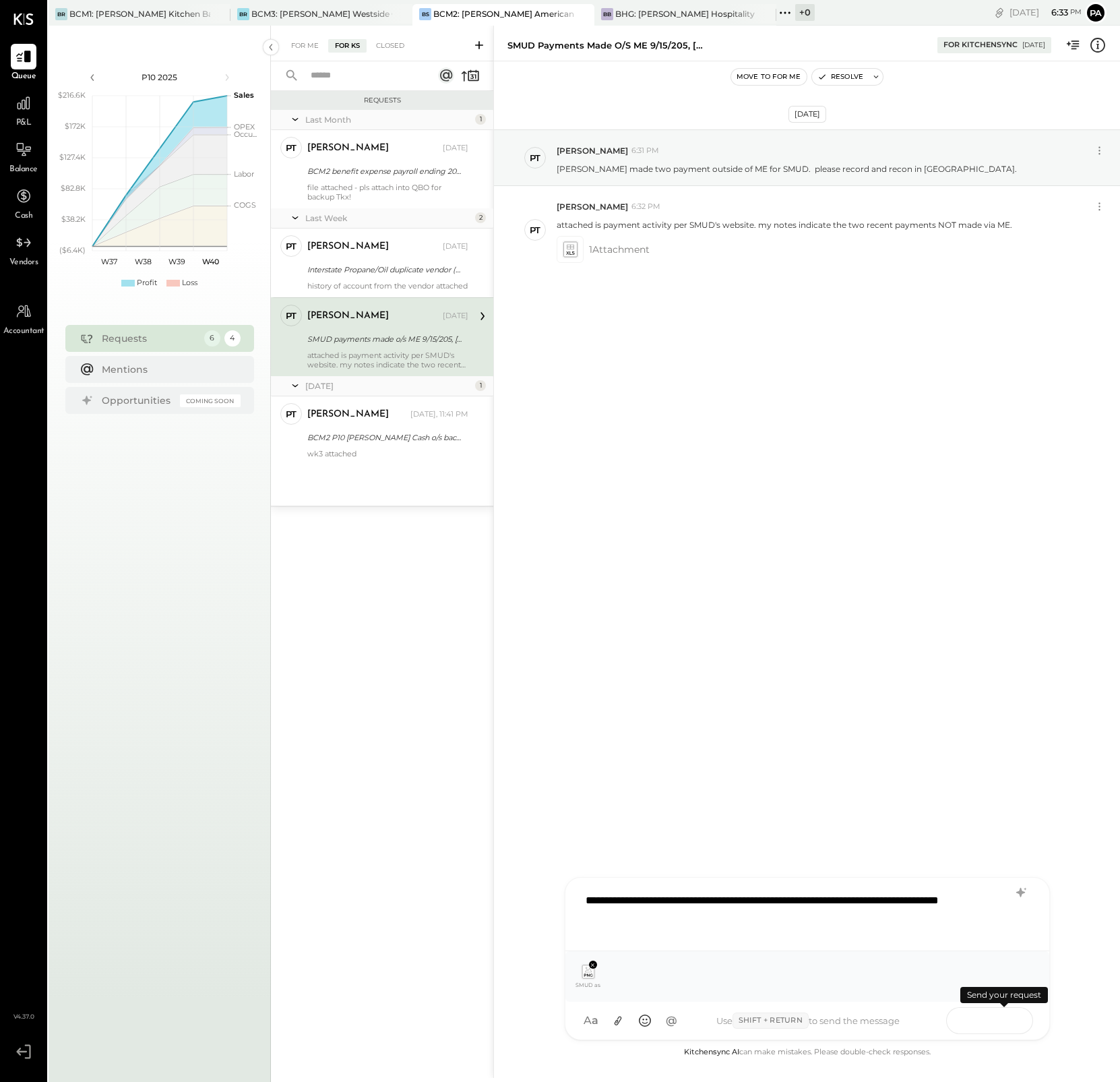
click at [994, 1023] on button at bounding box center [1004, 1019] width 50 height 20
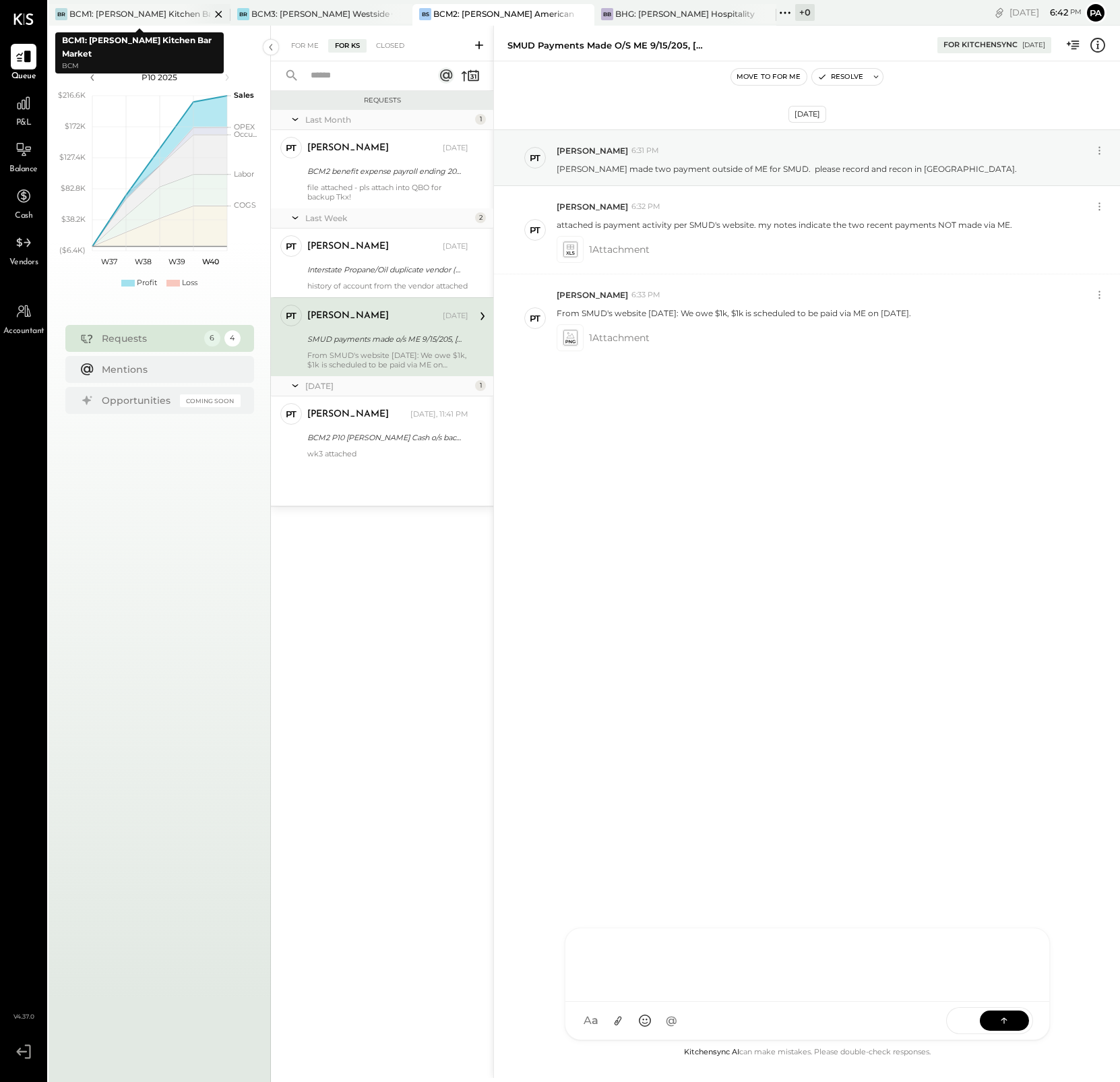
click at [165, 10] on div "BCM1: [PERSON_NAME] Kitchen Bar Market" at bounding box center [140, 13] width 141 height 11
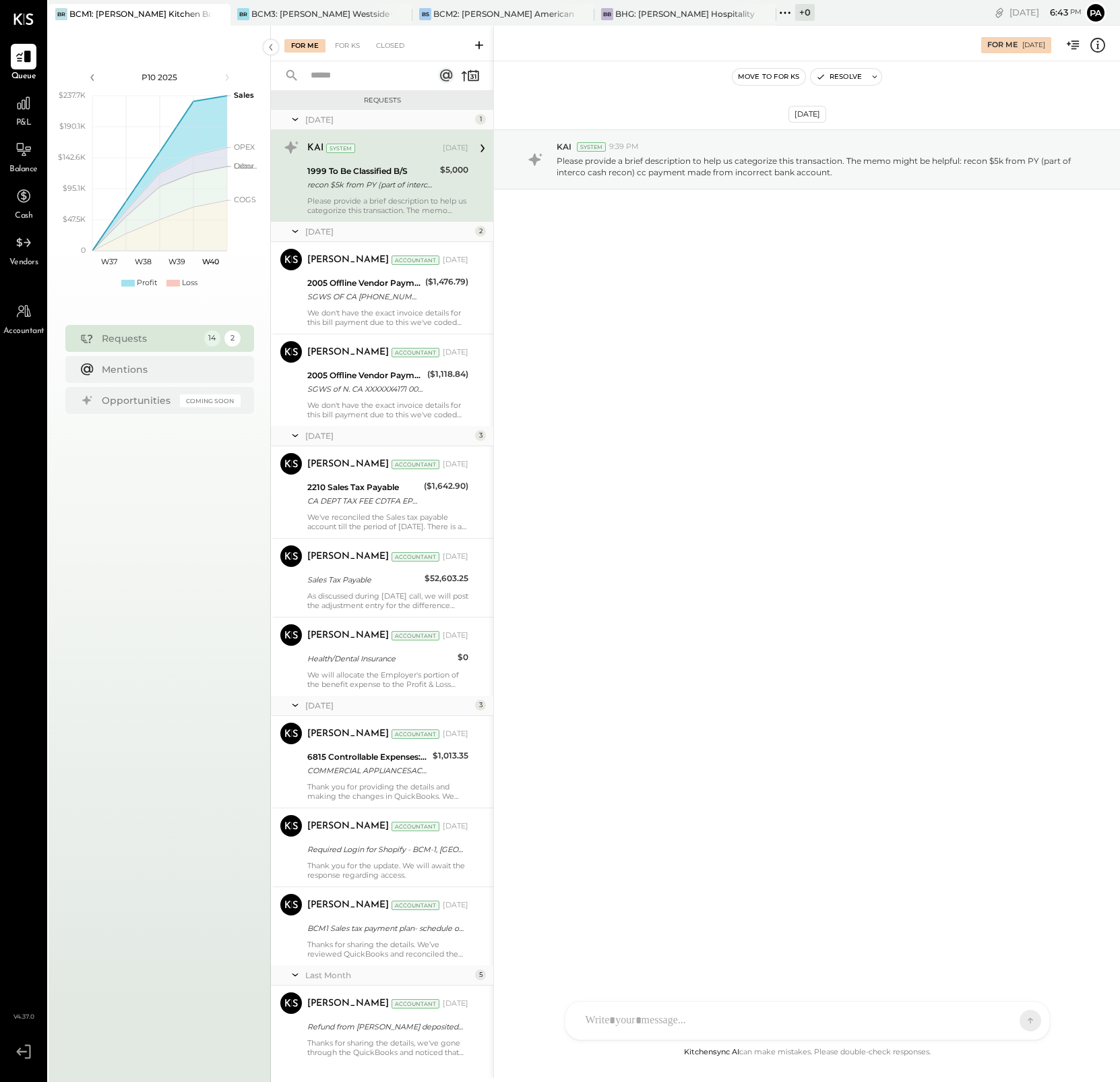
click at [24, 1049] on icon at bounding box center [23, 1051] width 24 height 20
